Goal: Task Accomplishment & Management: Use online tool/utility

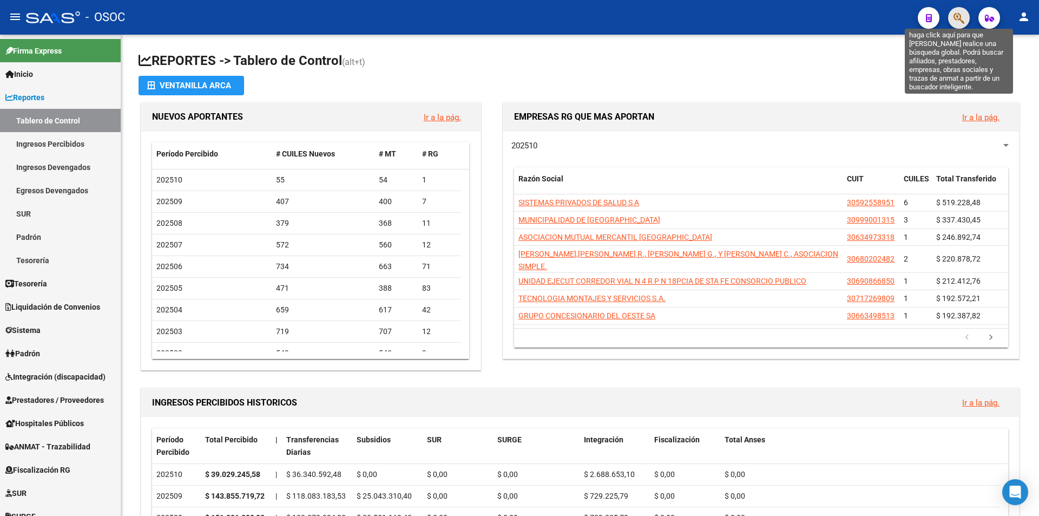
click at [956, 18] on icon "button" at bounding box center [959, 18] width 11 height 12
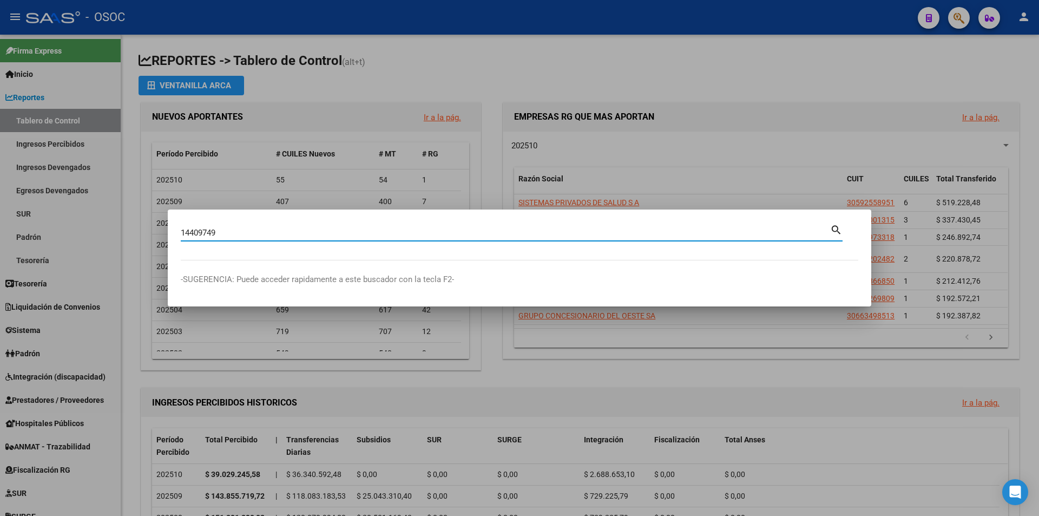
type input "14409749"
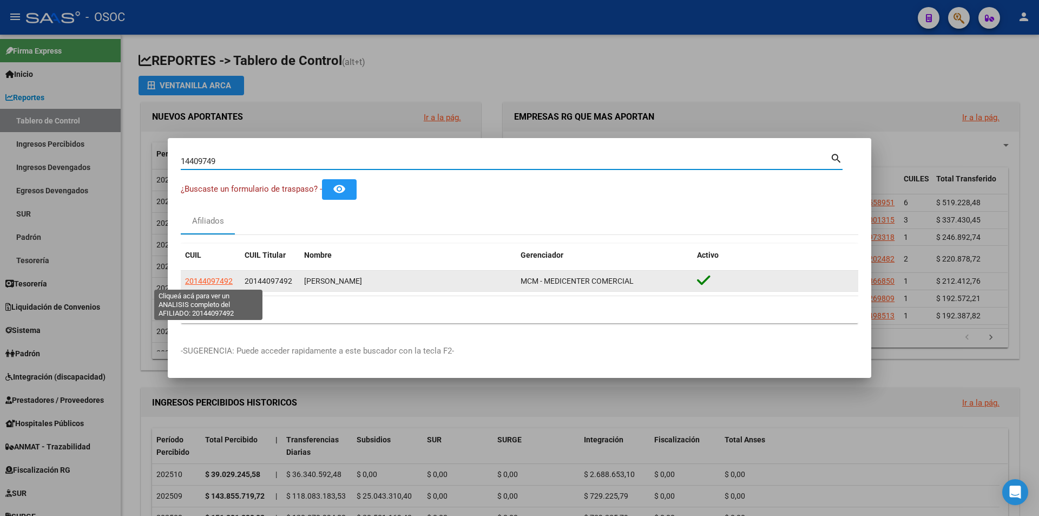
click at [225, 284] on span "20144097492" at bounding box center [209, 281] width 48 height 9
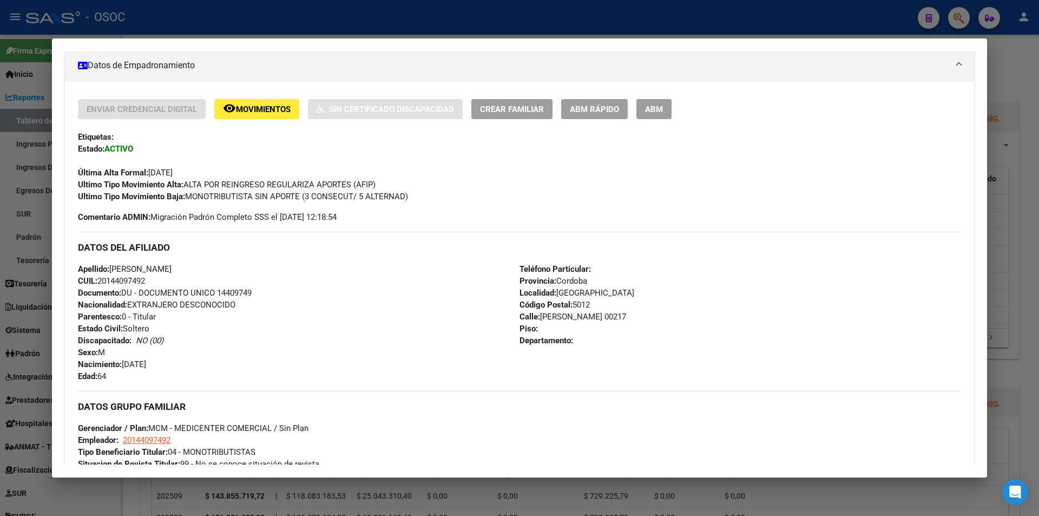
scroll to position [489, 0]
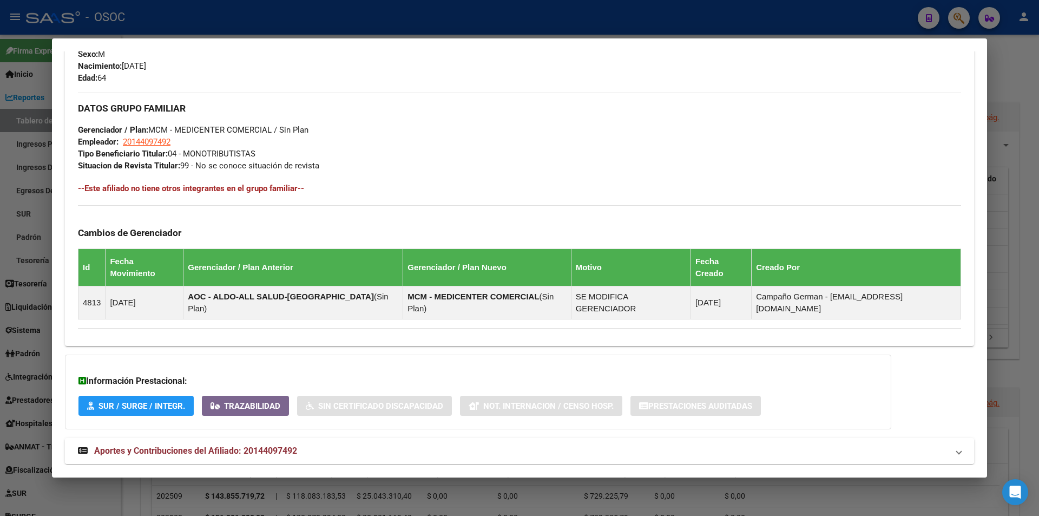
click at [350, 444] on mat-panel-title "Aportes y Contribuciones del Afiliado: 20144097492" at bounding box center [513, 450] width 870 height 13
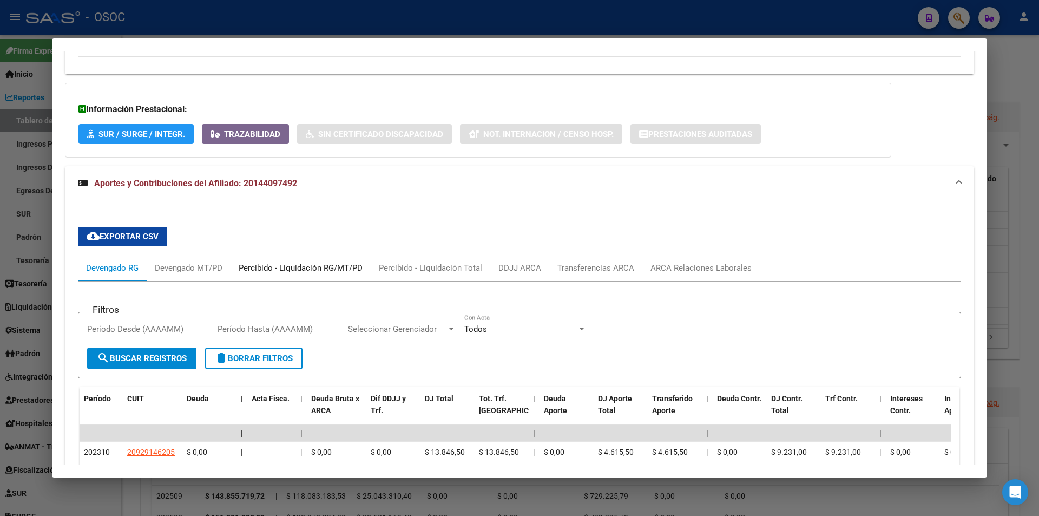
click at [319, 262] on div "Percibido - Liquidación RG/MT/PD" at bounding box center [301, 268] width 124 height 12
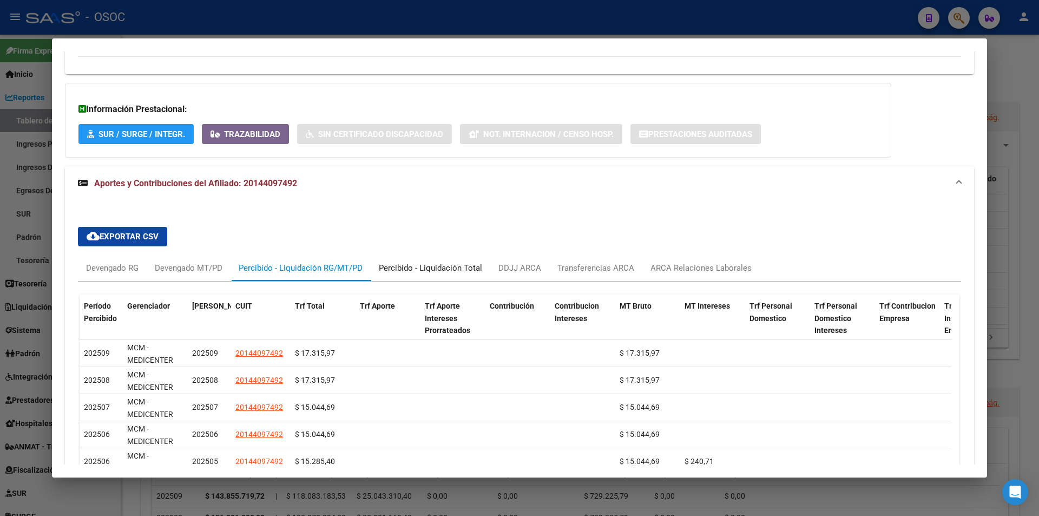
click at [424, 262] on div "Percibido - Liquidación Total" at bounding box center [430, 268] width 103 height 12
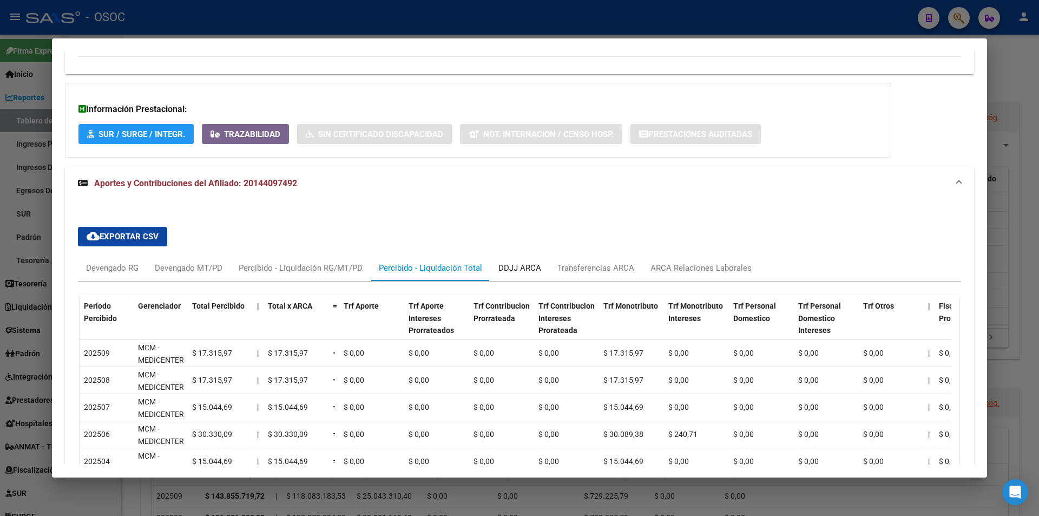
click at [523, 262] on div "DDJJ ARCA" at bounding box center [520, 268] width 43 height 12
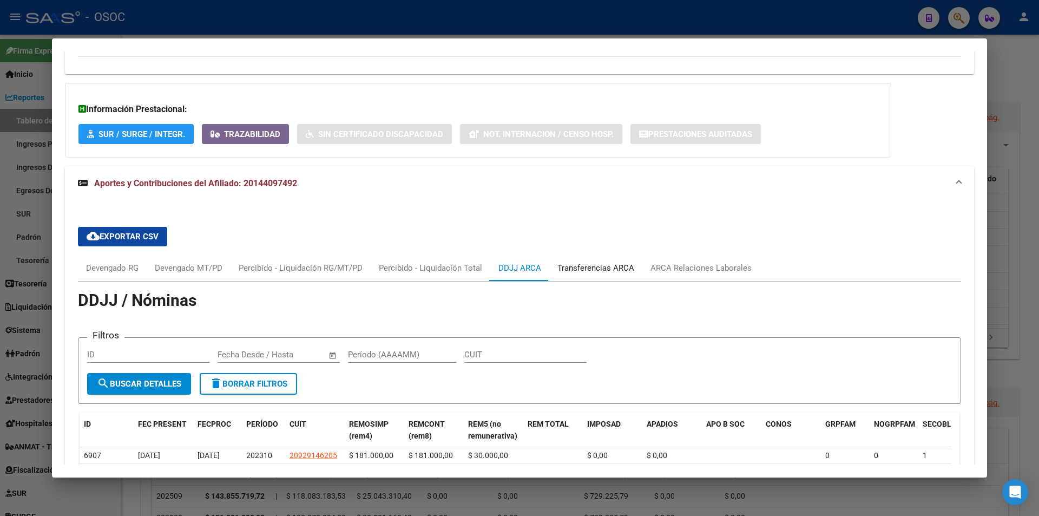
click at [590, 255] on div "Transferencias ARCA" at bounding box center [595, 268] width 93 height 26
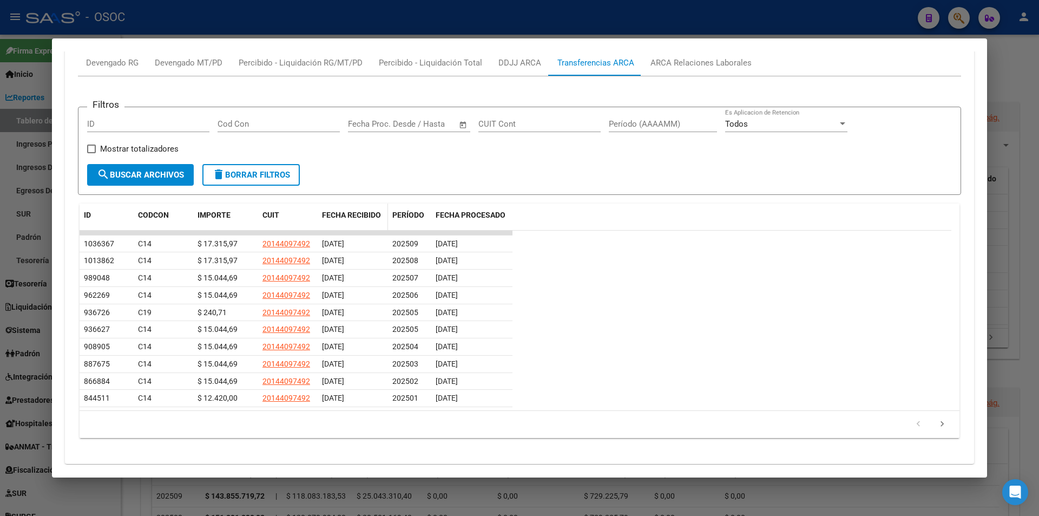
scroll to position [912, 0]
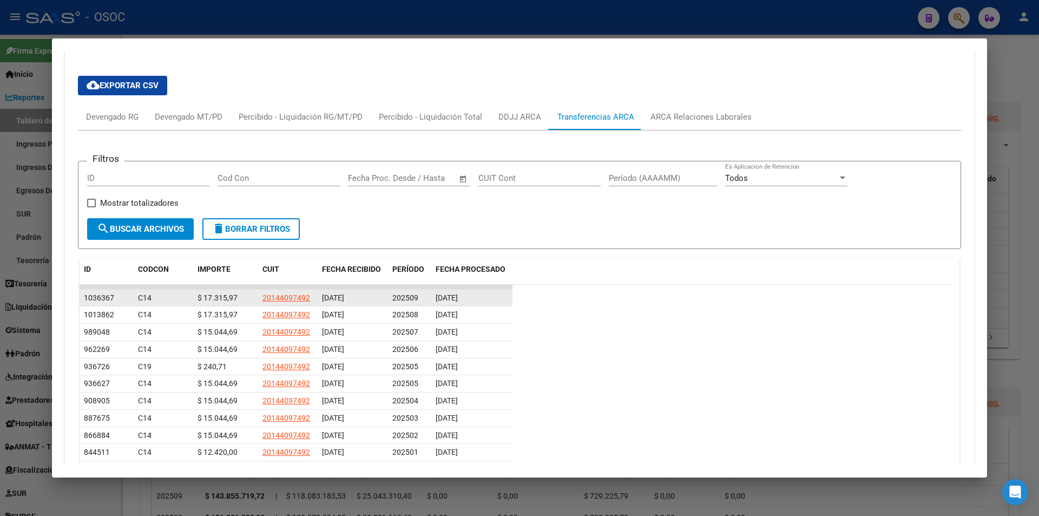
click at [150, 293] on span "C14" at bounding box center [145, 297] width 14 height 9
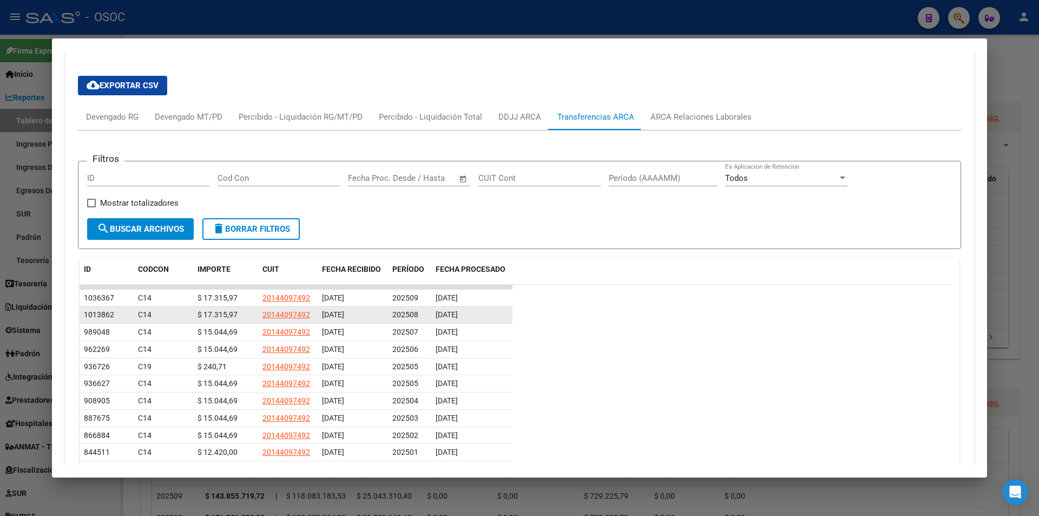
click at [336, 309] on div "20/08/2025" at bounding box center [353, 315] width 62 height 12
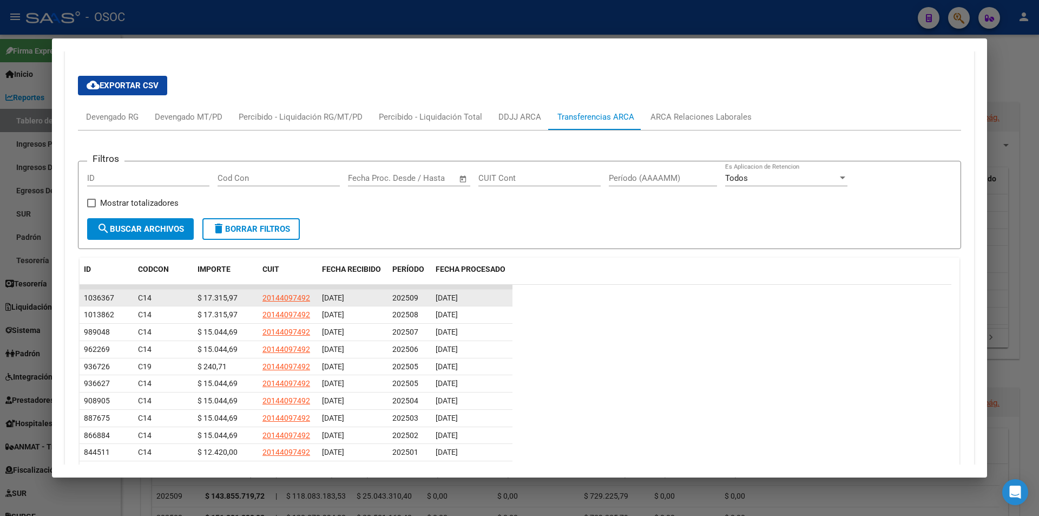
click at [344, 293] on span "22/09/2025" at bounding box center [333, 297] width 22 height 9
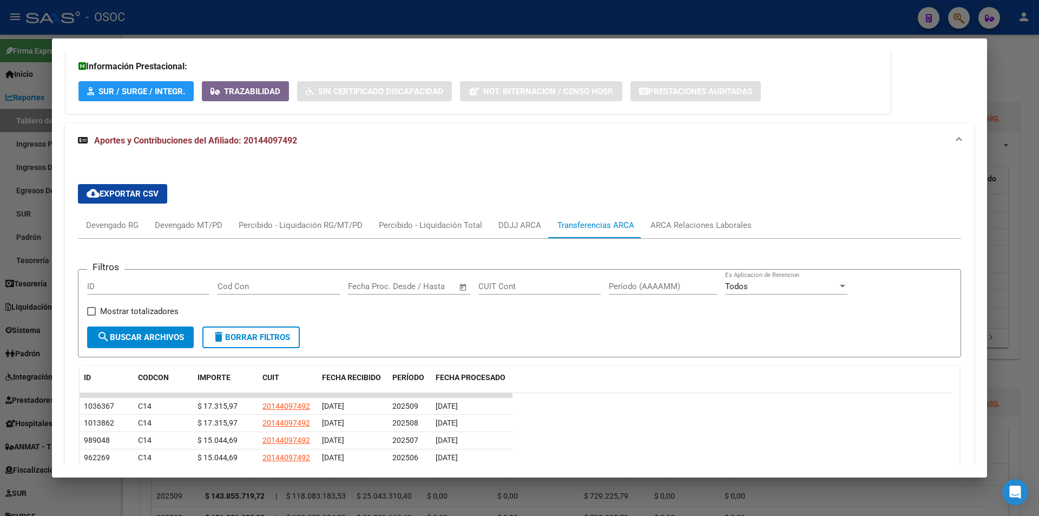
click at [83, 187] on div "cloud_download Exportar CSV Devengado RG Devengado MT/PD Percibido - Liquidació…" at bounding box center [519, 392] width 883 height 434
click at [95, 219] on div "Devengado RG" at bounding box center [112, 225] width 53 height 12
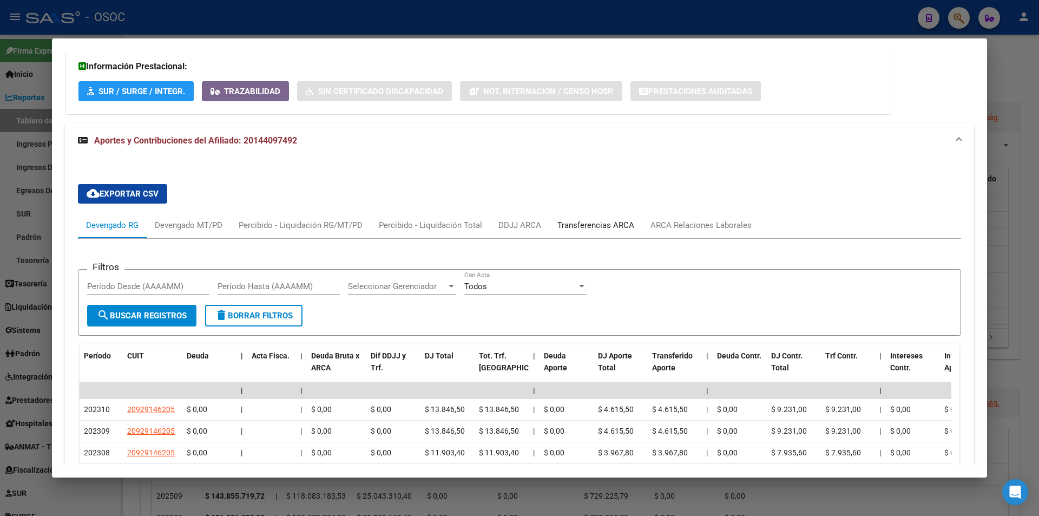
click at [605, 212] on div "Transferencias ARCA" at bounding box center [595, 225] width 93 height 26
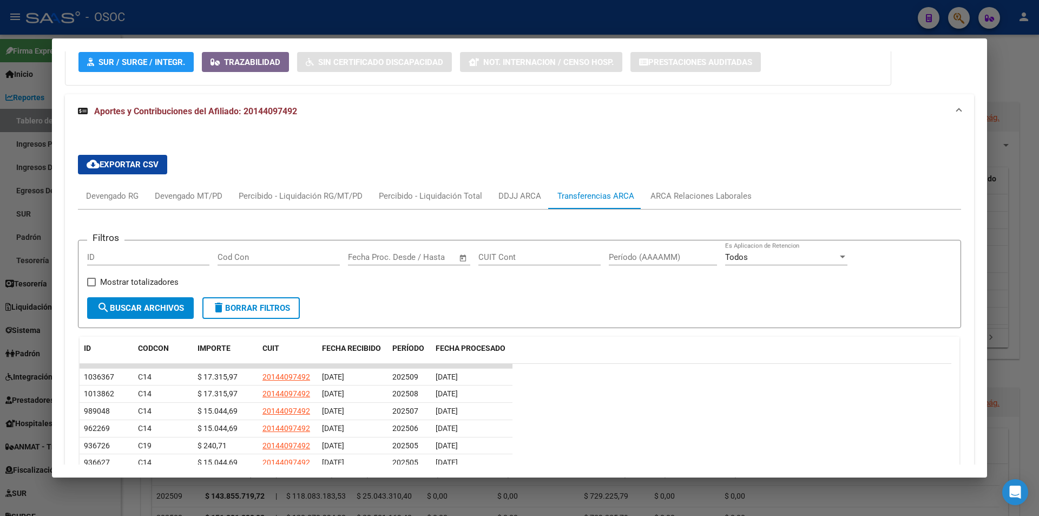
scroll to position [858, 0]
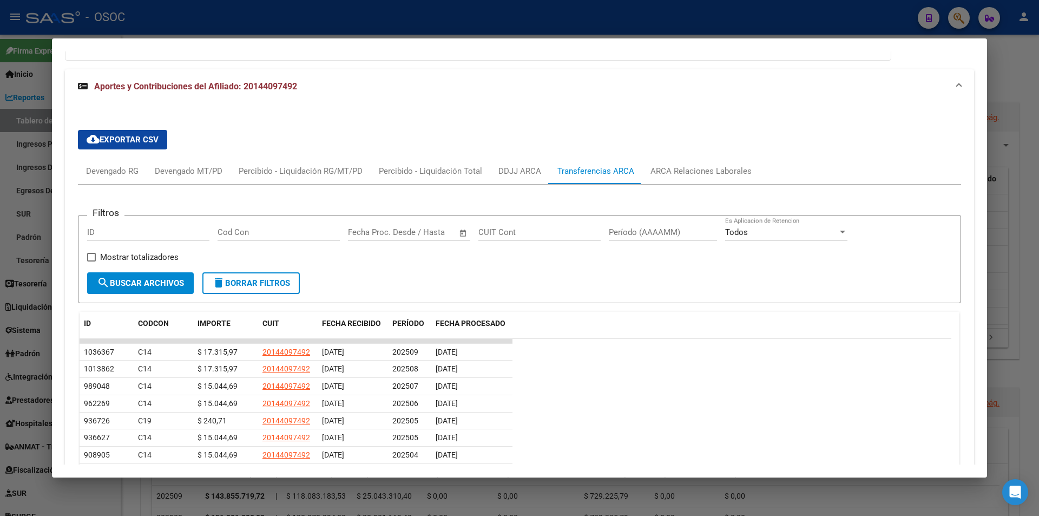
click at [274, 35] on div at bounding box center [519, 258] width 1039 height 516
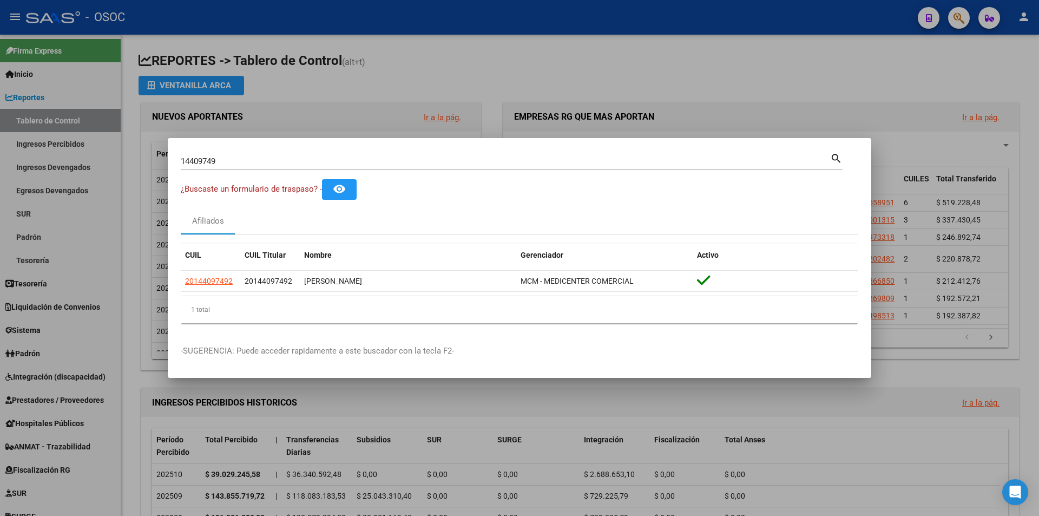
click at [73, 190] on div at bounding box center [519, 258] width 1039 height 516
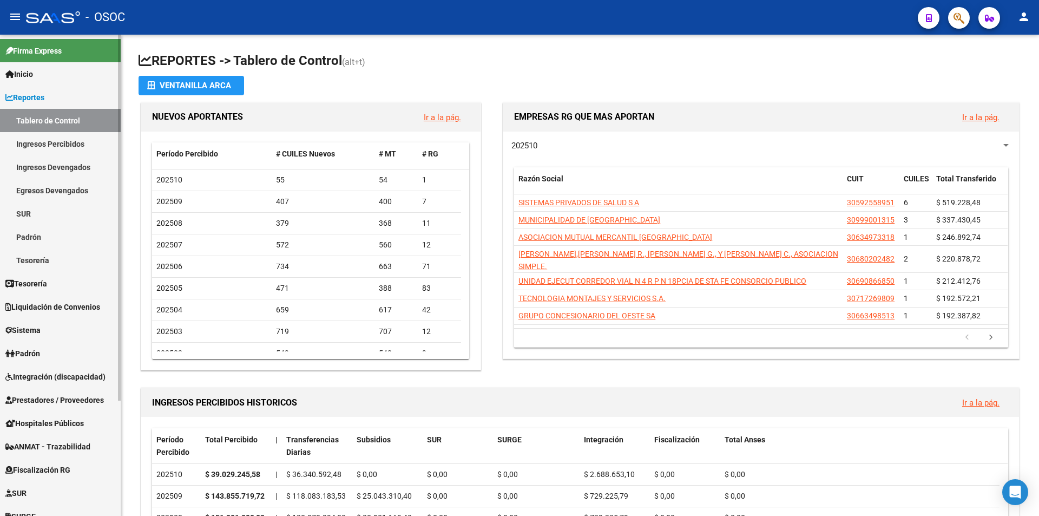
click at [69, 100] on link "Reportes" at bounding box center [60, 97] width 121 height 23
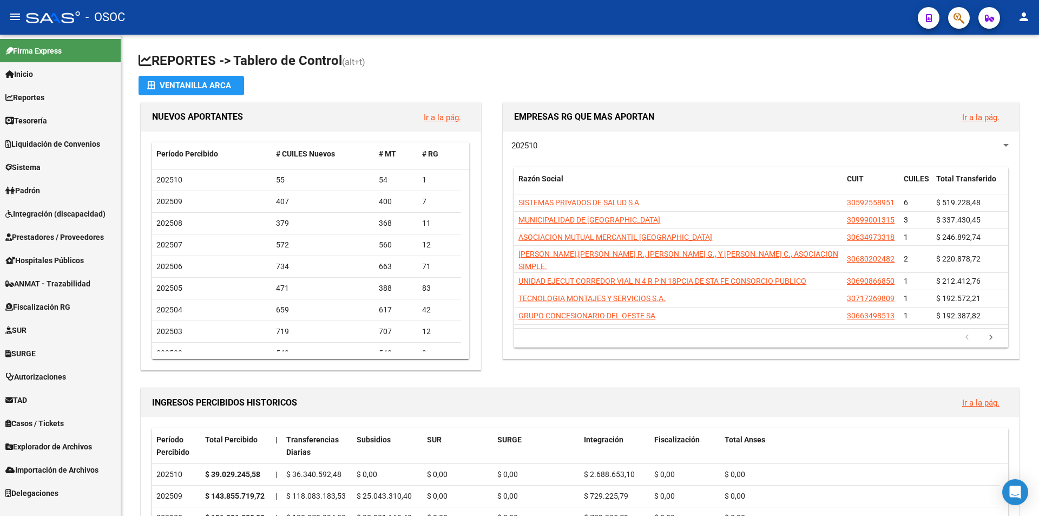
click at [63, 388] on link "Autorizaciones" at bounding box center [60, 376] width 121 height 23
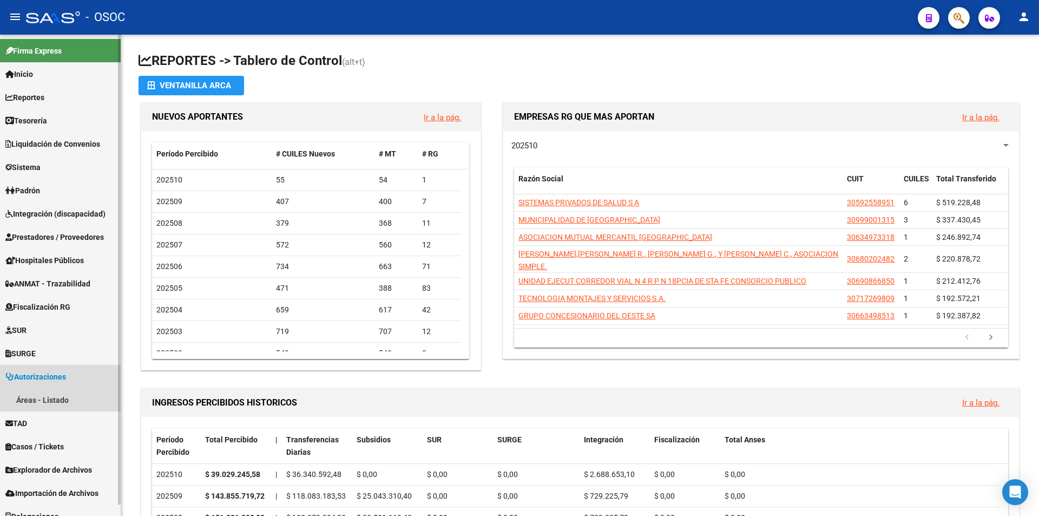
click at [66, 381] on span "Autorizaciones" at bounding box center [35, 377] width 61 height 12
click at [69, 394] on link "TAD" at bounding box center [60, 399] width 121 height 23
click at [69, 416] on link "Notificaciones" at bounding box center [60, 422] width 121 height 23
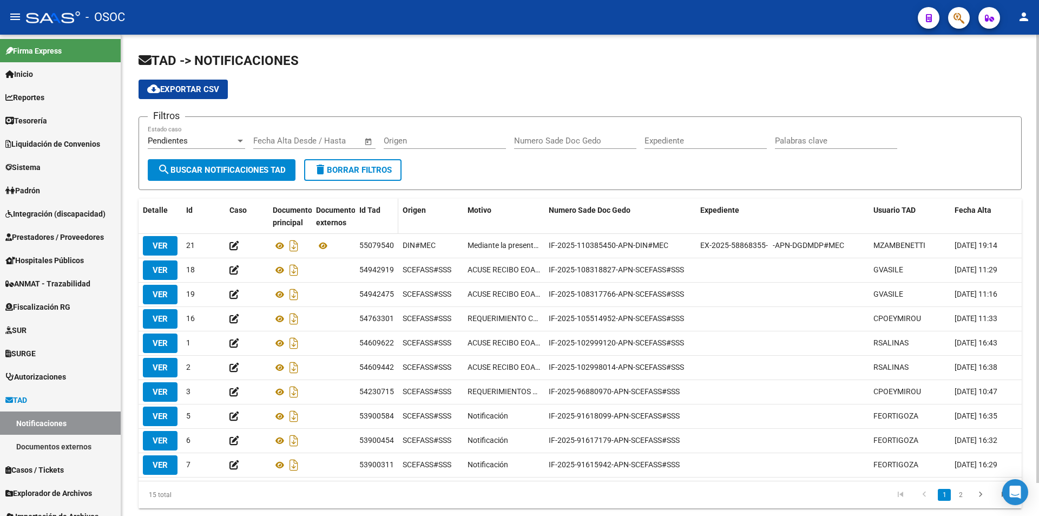
scroll to position [35, 0]
click at [565, 88] on div "cloud_download Exportar CSV" at bounding box center [580, 89] width 883 height 19
click at [552, 75] on app-list-header "TAD -> NOTIFICACIONES cloud_download Exportar CSV Filtros Pendientes Estado cas…" at bounding box center [580, 121] width 883 height 138
click at [554, 99] on div "cloud_download Exportar CSV" at bounding box center [580, 89] width 883 height 19
